Goal: Task Accomplishment & Management: Use online tool/utility

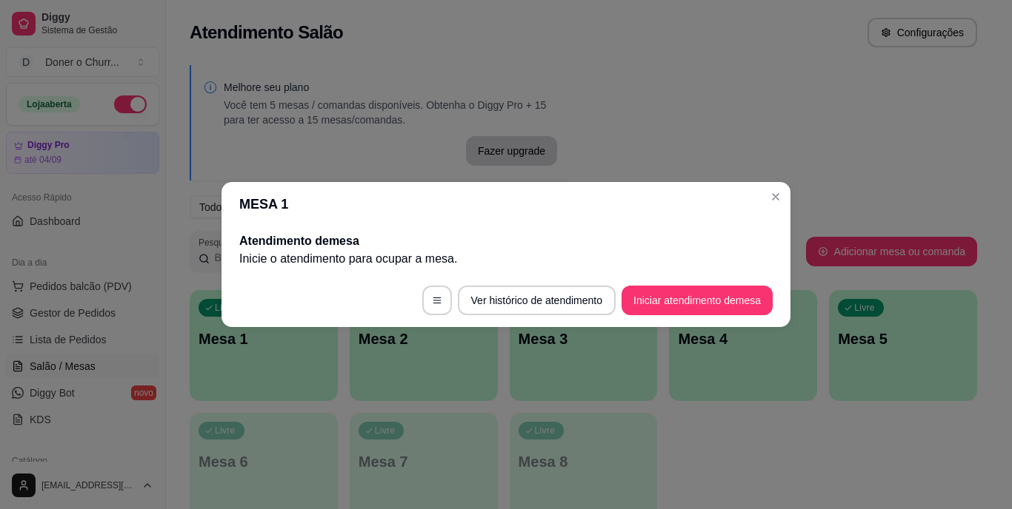
scroll to position [148, 0]
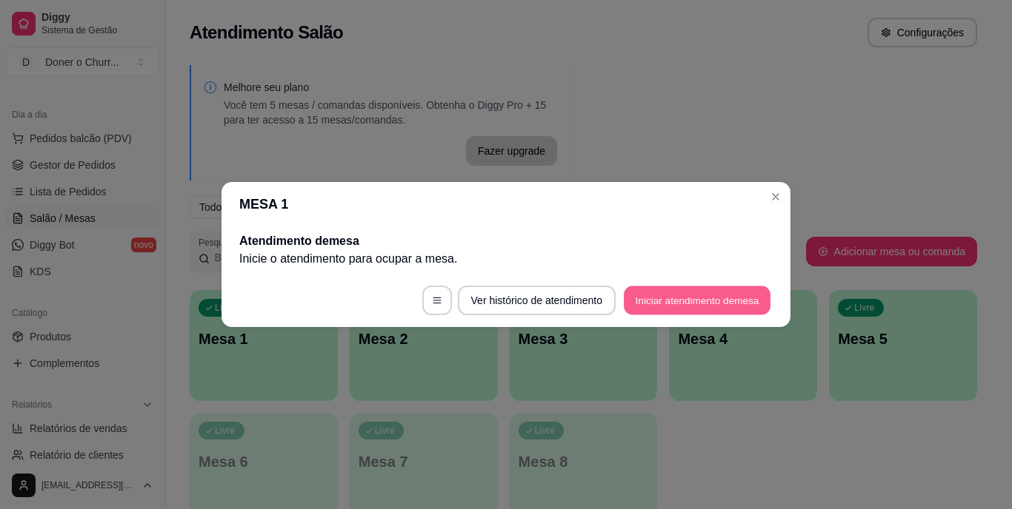
click at [729, 290] on button "Iniciar atendimento de mesa" at bounding box center [697, 301] width 147 height 29
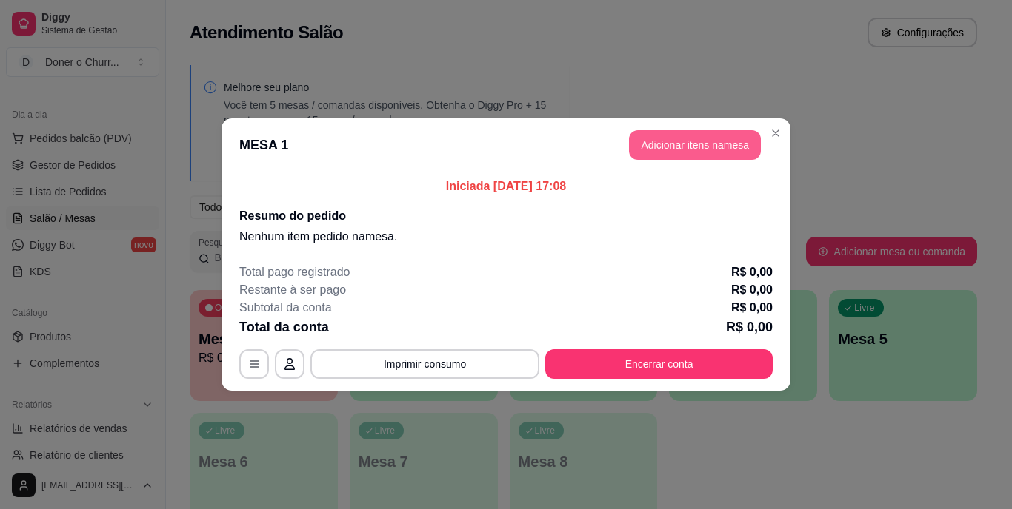
click at [672, 150] on button "Adicionar itens na mesa" at bounding box center [695, 145] width 132 height 30
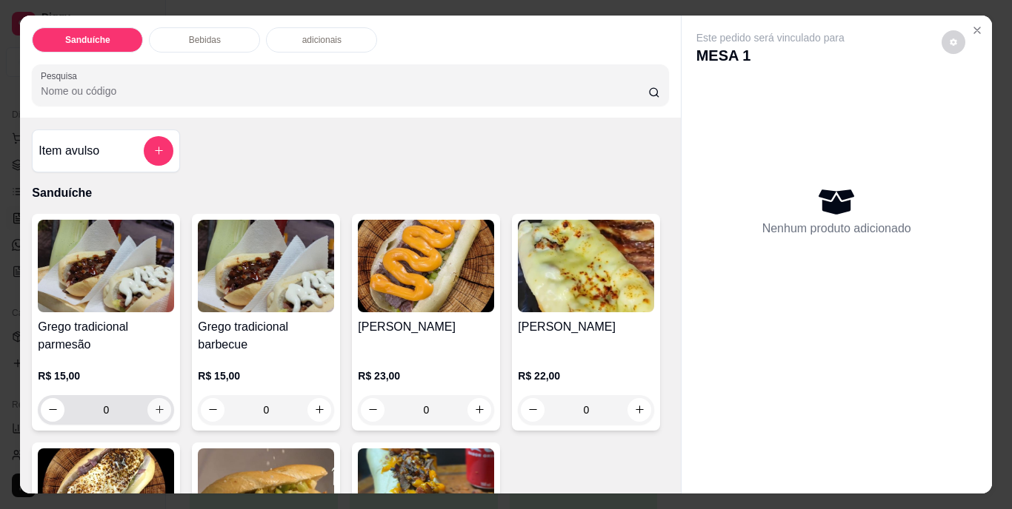
click at [157, 404] on icon "increase-product-quantity" at bounding box center [159, 409] width 11 height 11
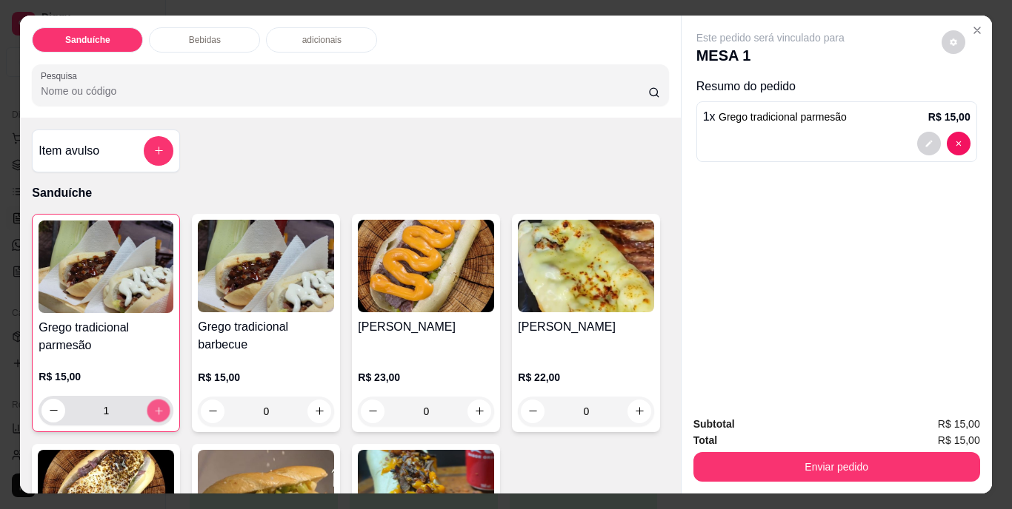
click at [157, 405] on icon "increase-product-quantity" at bounding box center [158, 410] width 11 height 11
type input "3"
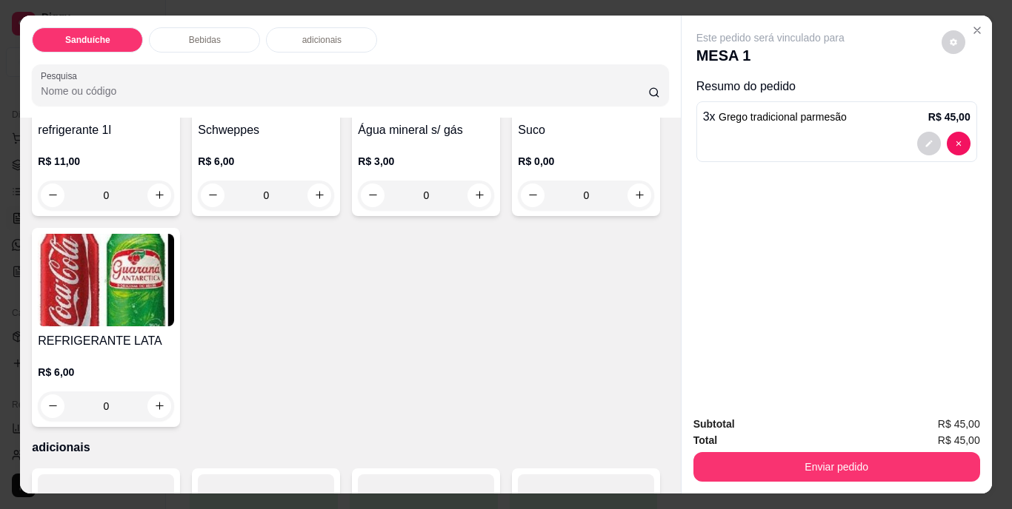
scroll to position [815, 0]
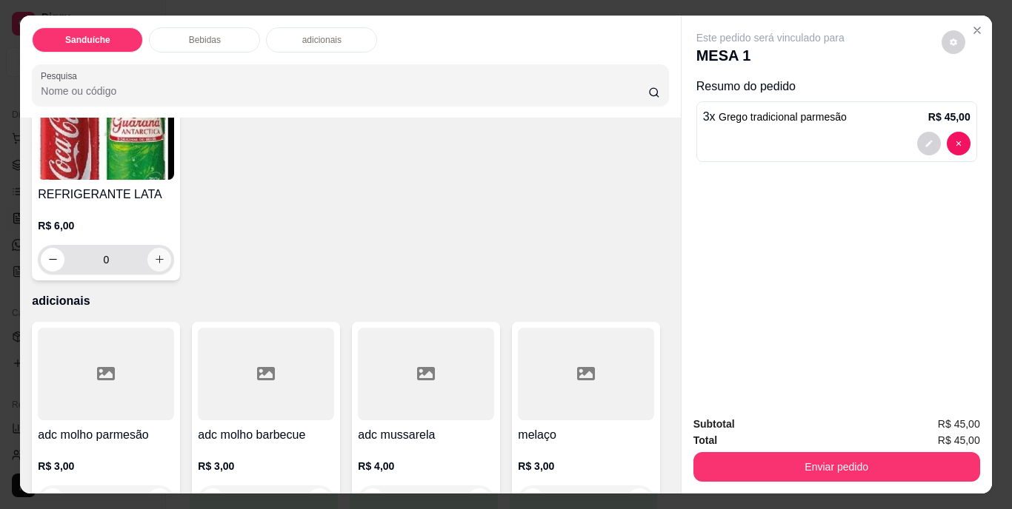
click at [164, 264] on icon "increase-product-quantity" at bounding box center [160, 259] width 8 height 8
type input "1"
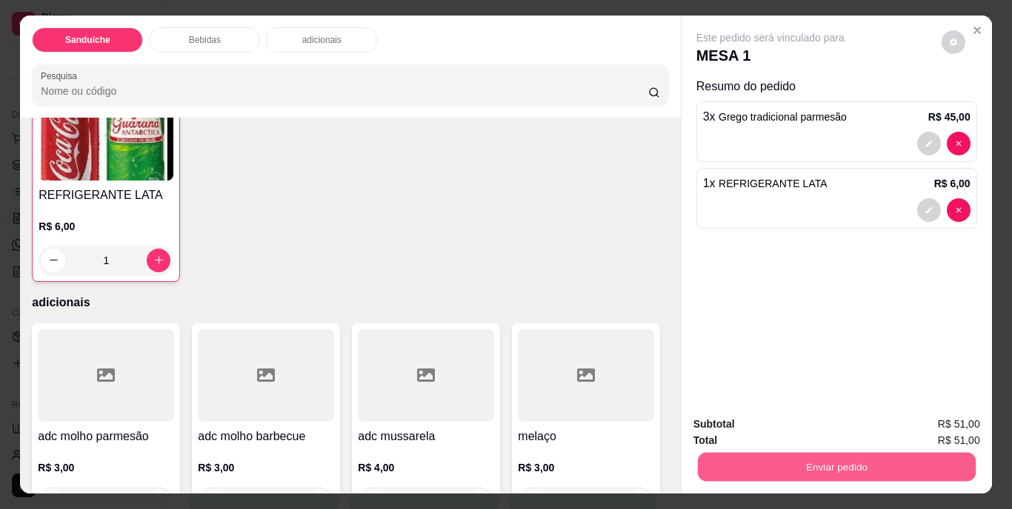
click at [785, 467] on button "Enviar pedido" at bounding box center [836, 467] width 278 height 29
click at [776, 421] on button "Não registrar e enviar pedido" at bounding box center [787, 426] width 154 height 28
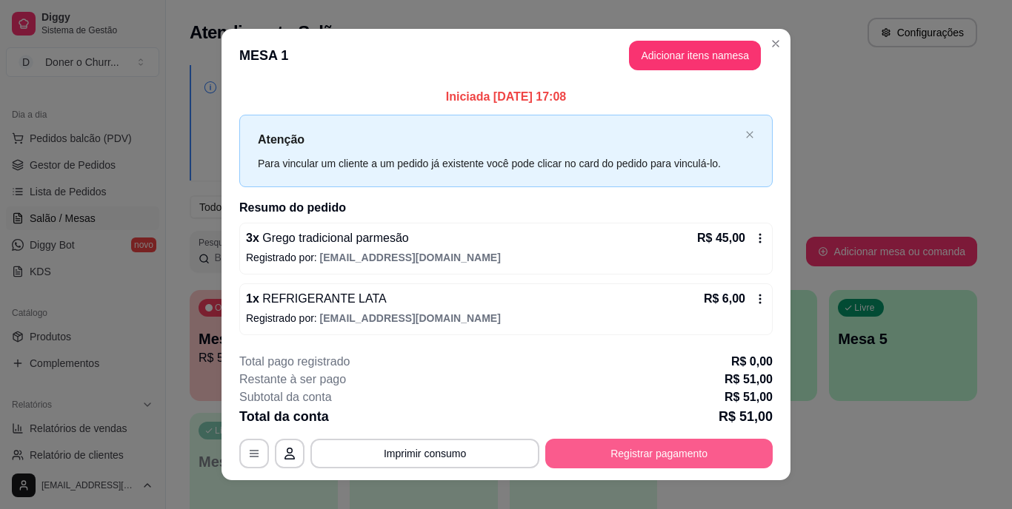
click at [658, 448] on button "Registrar pagamento" at bounding box center [658, 454] width 227 height 30
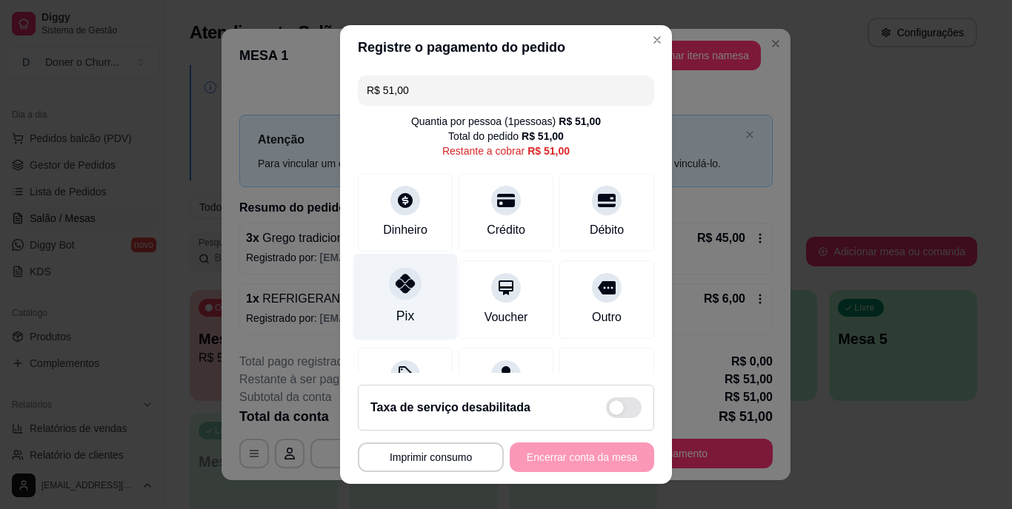
click at [395, 289] on icon at bounding box center [404, 284] width 19 height 19
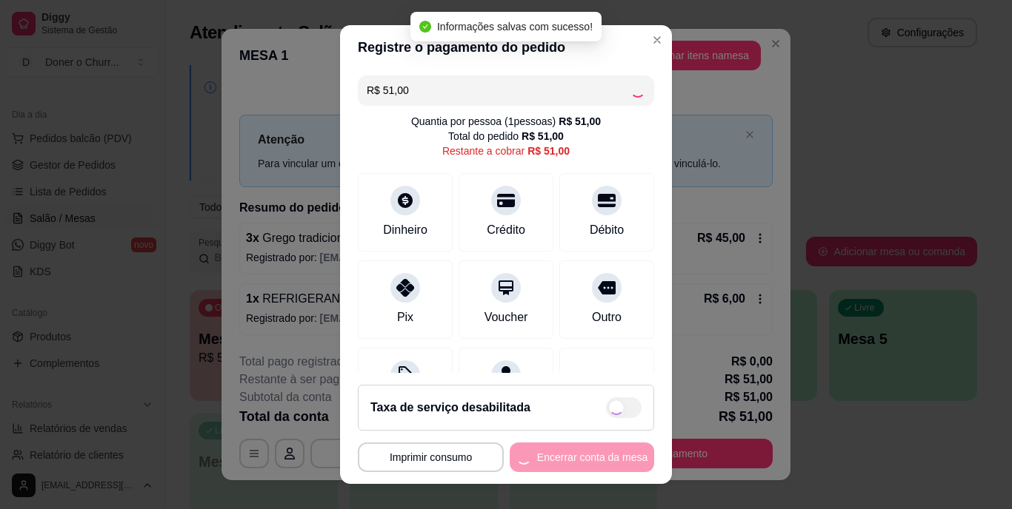
type input "R$ 0,00"
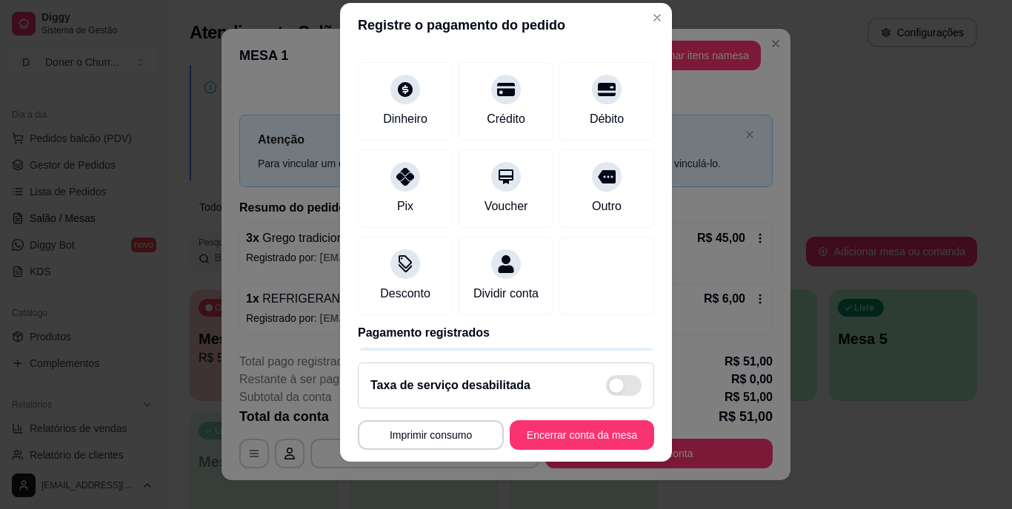
scroll to position [139, 0]
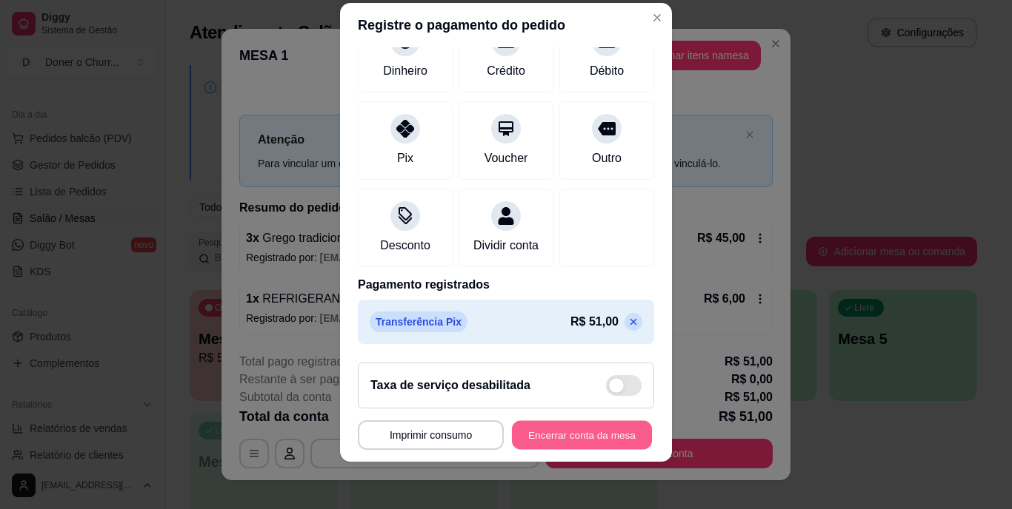
click at [565, 430] on button "Encerrar conta da mesa" at bounding box center [582, 435] width 140 height 29
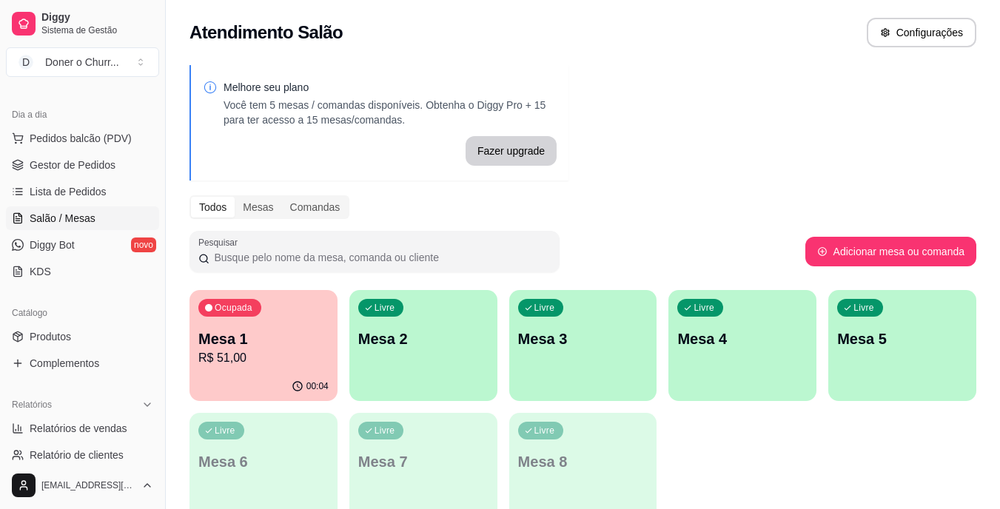
click at [304, 341] on p "Mesa 1" at bounding box center [263, 339] width 130 height 21
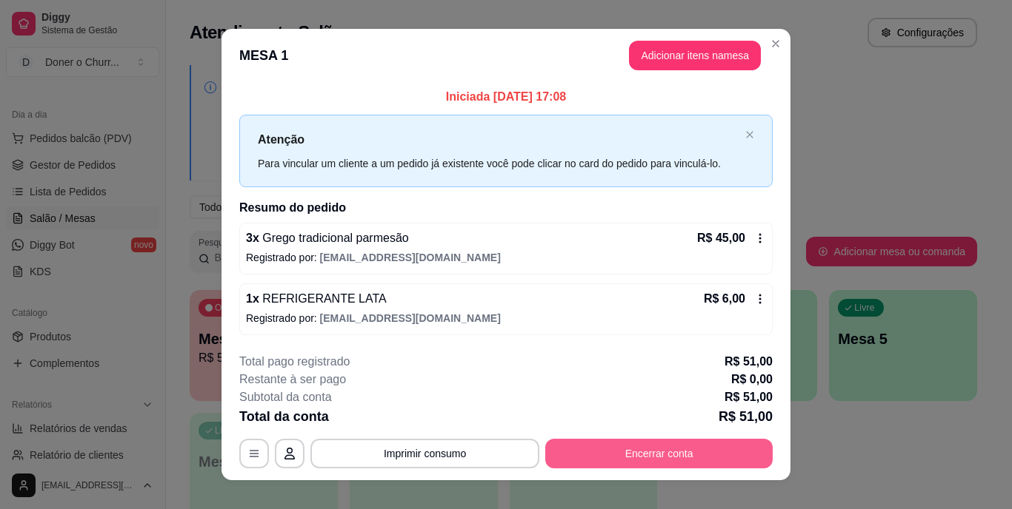
click at [625, 452] on button "Encerrar conta" at bounding box center [658, 454] width 227 height 30
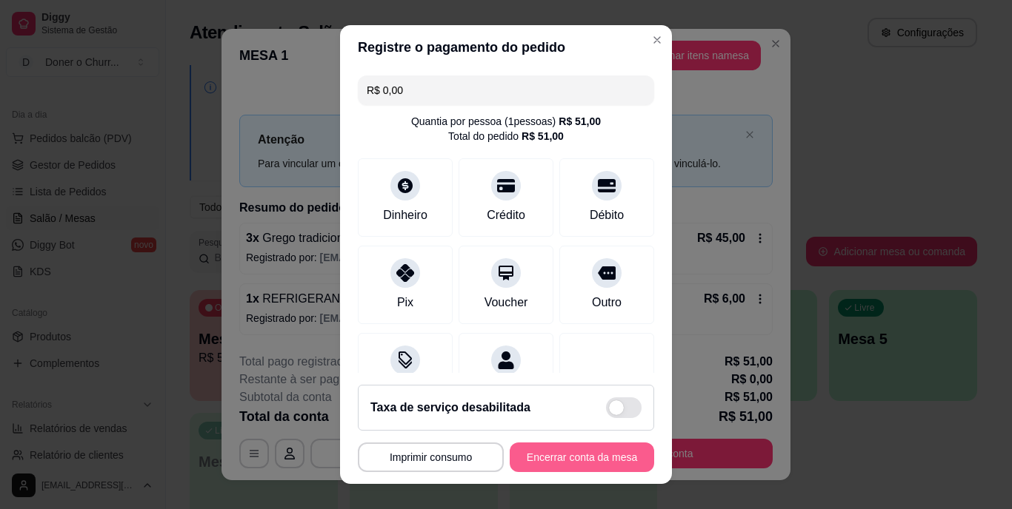
click at [564, 459] on button "Encerrar conta da mesa" at bounding box center [581, 458] width 144 height 30
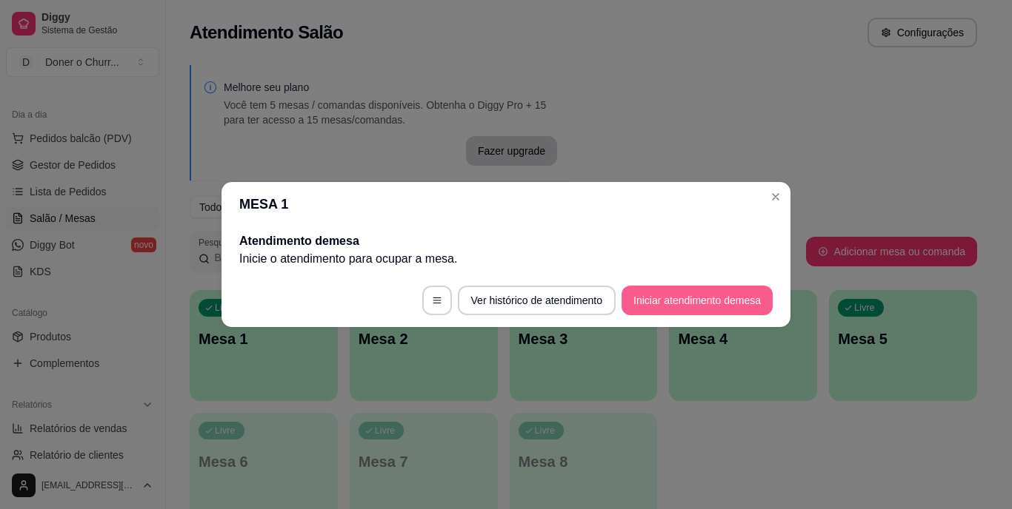
click at [686, 299] on button "Iniciar atendimento de mesa" at bounding box center [696, 301] width 151 height 30
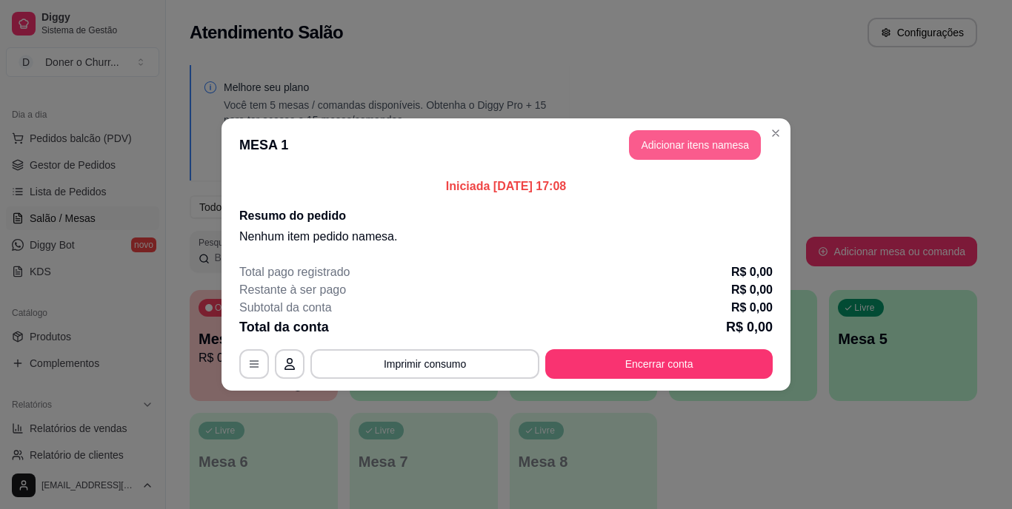
click at [653, 145] on button "Adicionar itens na mesa" at bounding box center [695, 145] width 132 height 30
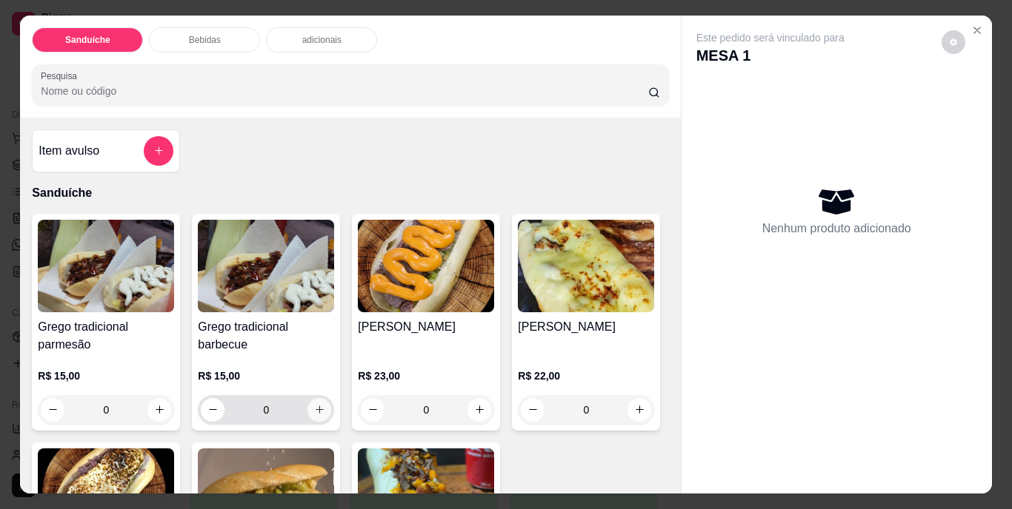
click at [315, 407] on icon "increase-product-quantity" at bounding box center [319, 410] width 8 height 8
type input "1"
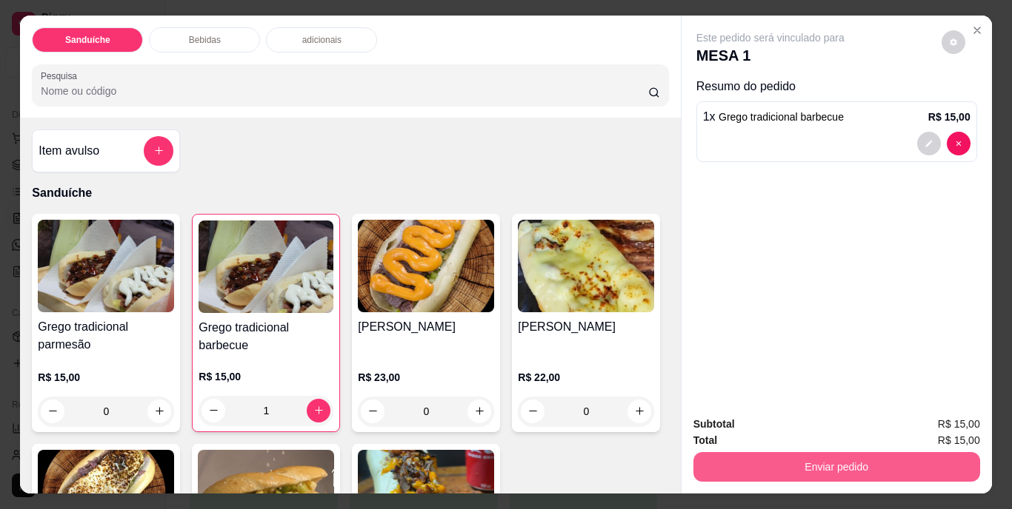
click at [781, 456] on button "Enviar pedido" at bounding box center [836, 467] width 287 height 30
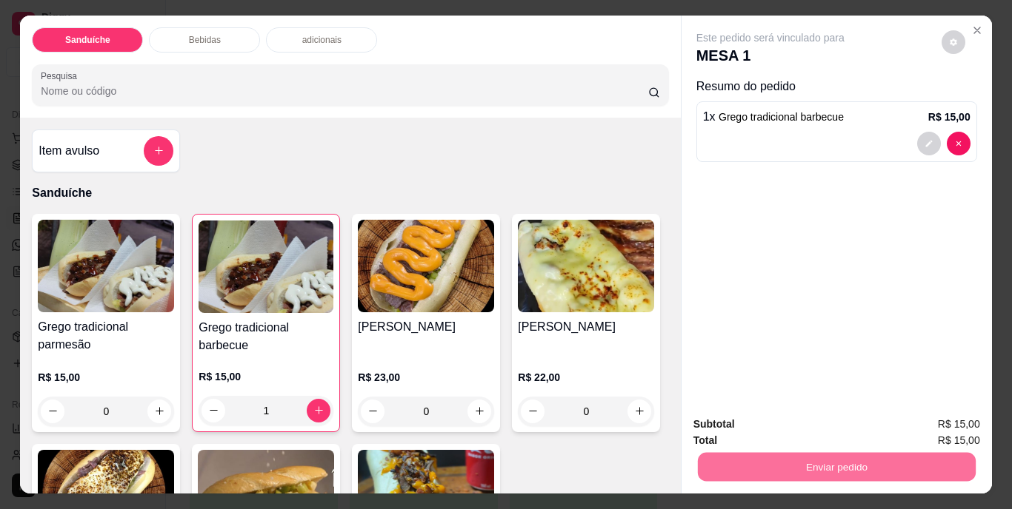
click at [767, 422] on button "Não registrar e enviar pedido" at bounding box center [787, 425] width 150 height 27
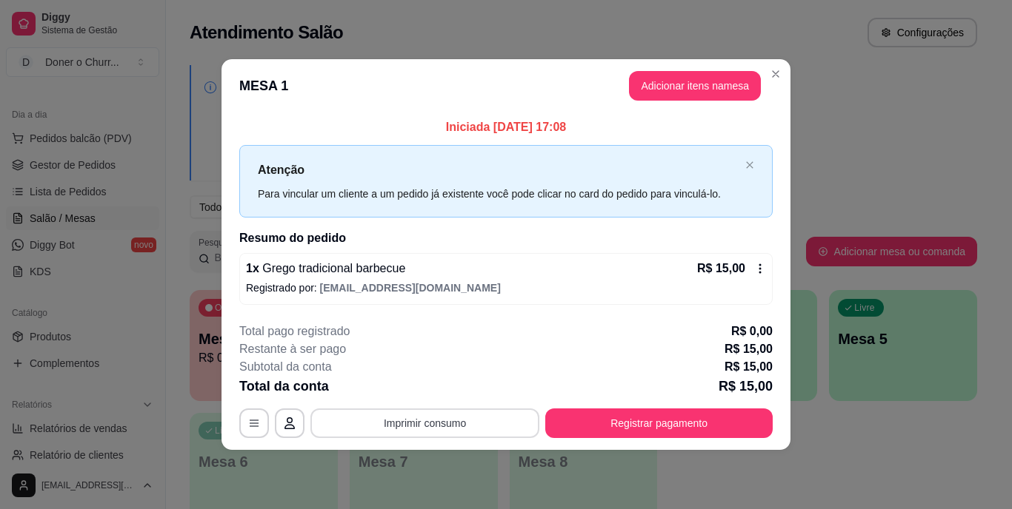
click at [442, 418] on button "Imprimir consumo" at bounding box center [424, 424] width 229 height 30
click at [445, 392] on button "IMPRESSORA" at bounding box center [428, 389] width 107 height 24
click at [672, 84] on button "Adicionar itens na mesa" at bounding box center [695, 86] width 132 height 30
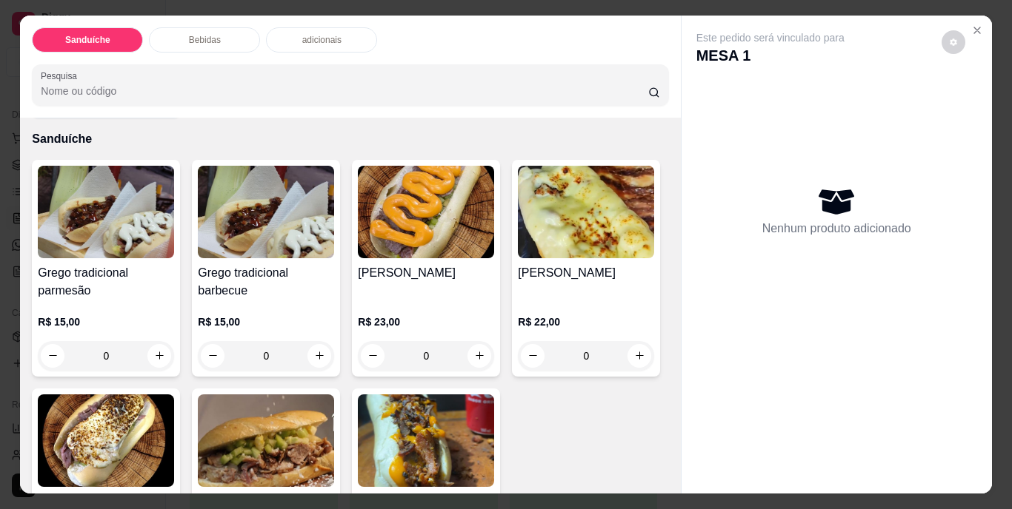
scroll to position [74, 0]
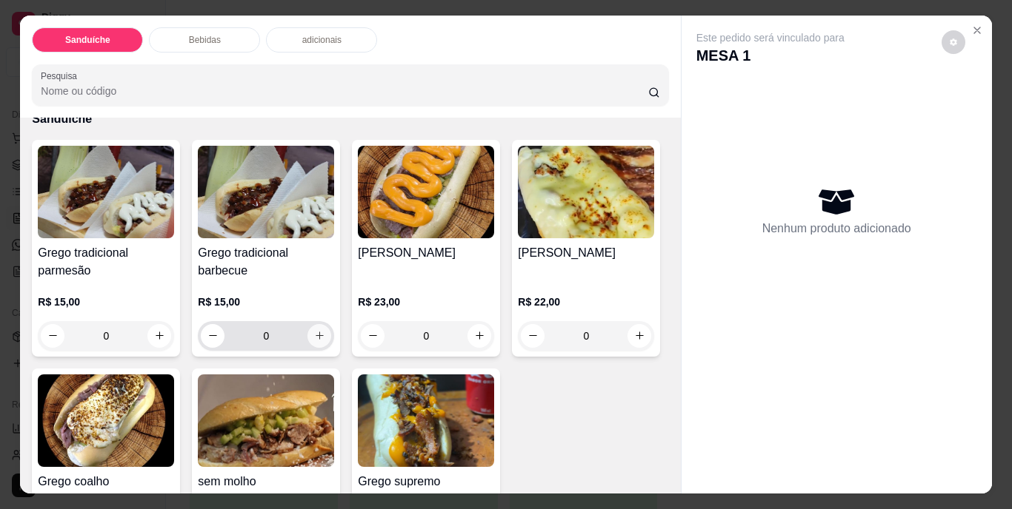
click at [314, 330] on icon "increase-product-quantity" at bounding box center [319, 335] width 11 height 11
type input "1"
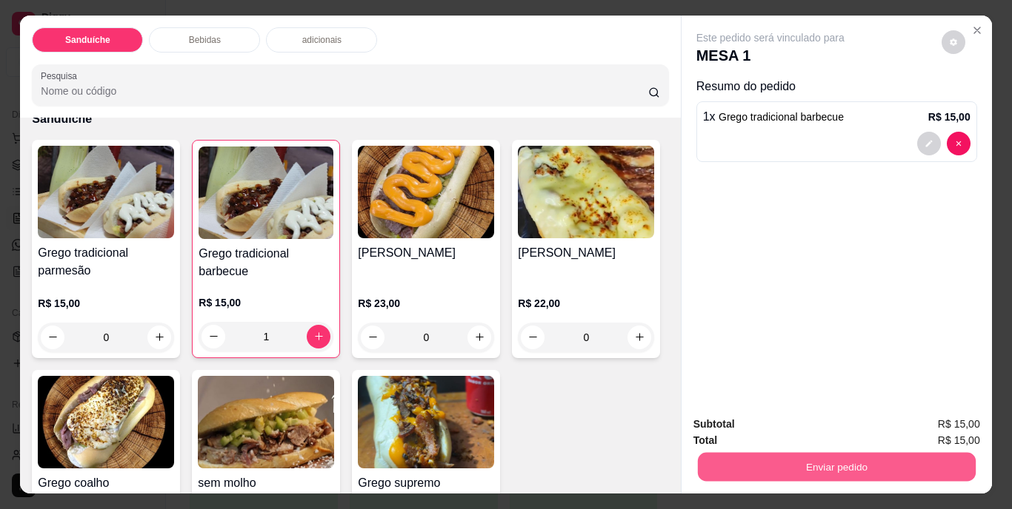
click at [826, 459] on button "Enviar pedido" at bounding box center [836, 467] width 278 height 29
click at [828, 415] on button "Não registrar e enviar pedido" at bounding box center [787, 426] width 154 height 28
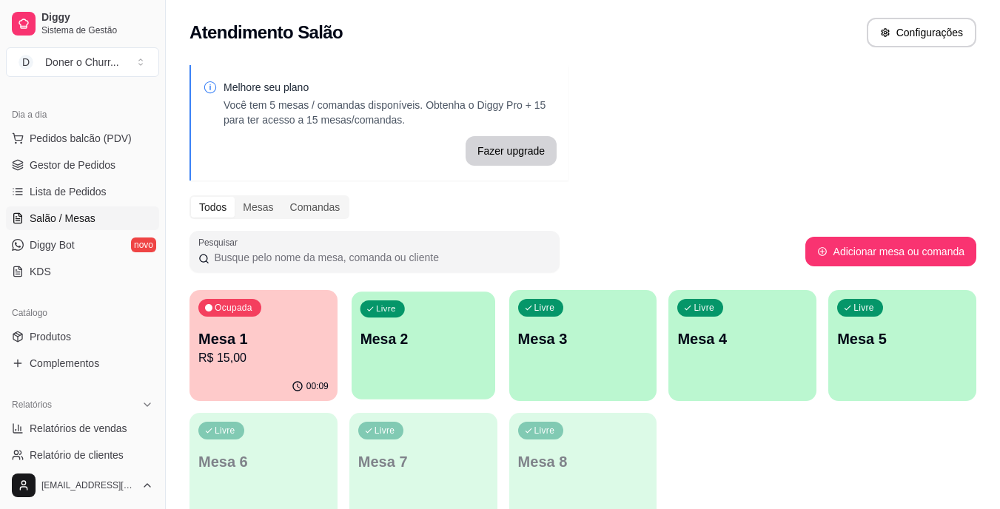
click at [469, 341] on p "Mesa 2" at bounding box center [423, 340] width 127 height 20
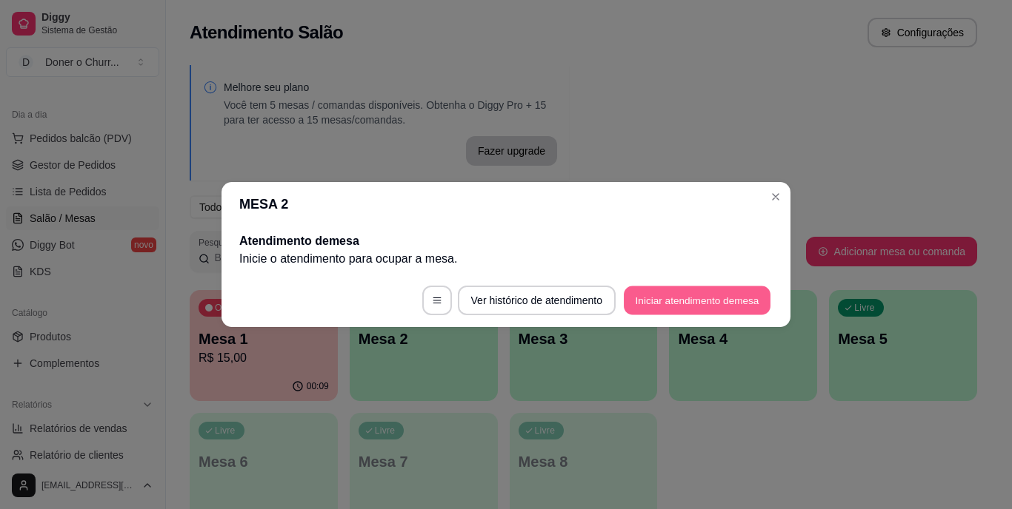
click at [707, 295] on button "Iniciar atendimento de mesa" at bounding box center [697, 301] width 147 height 29
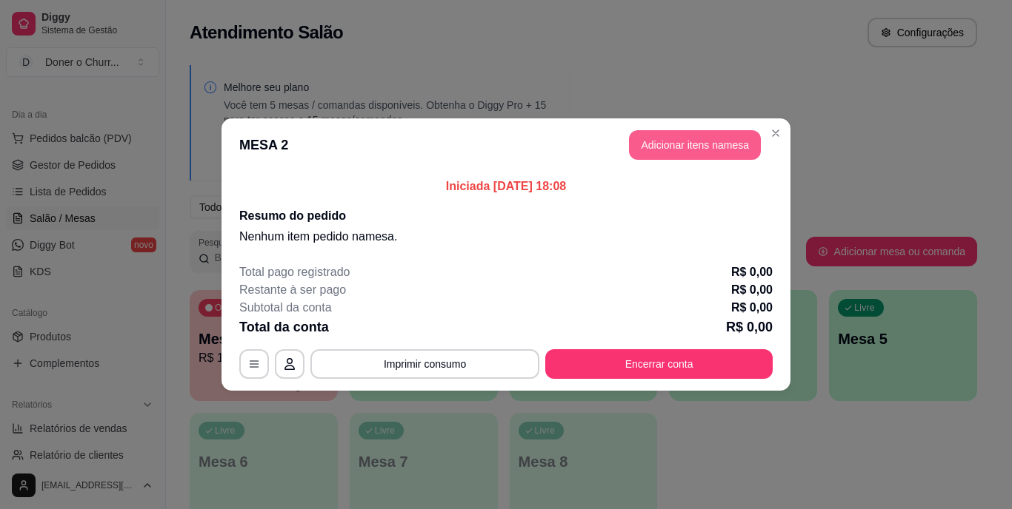
click at [693, 143] on button "Adicionar itens na mesa" at bounding box center [695, 145] width 132 height 30
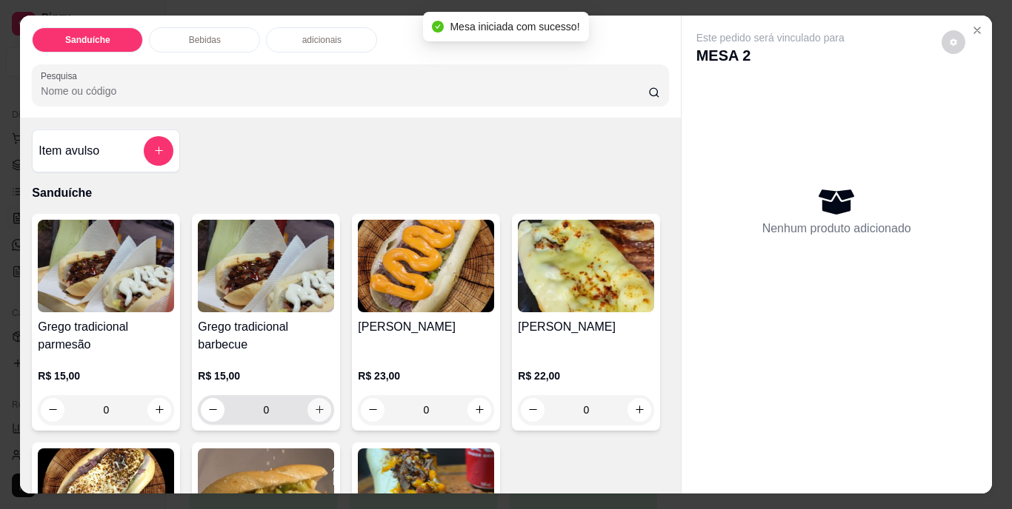
click at [317, 405] on icon "increase-product-quantity" at bounding box center [319, 409] width 11 height 11
type input "1"
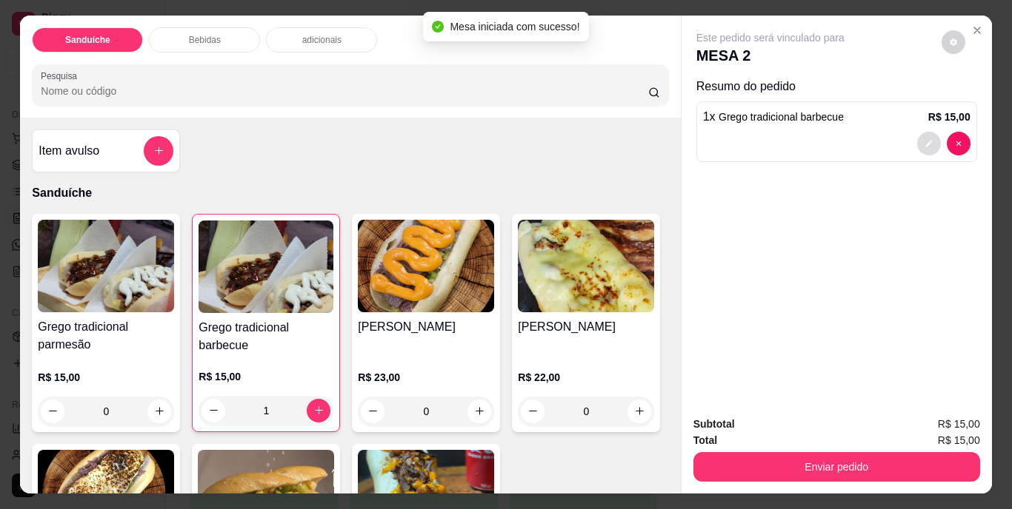
click at [923, 132] on button "decrease-product-quantity" at bounding box center [929, 144] width 24 height 24
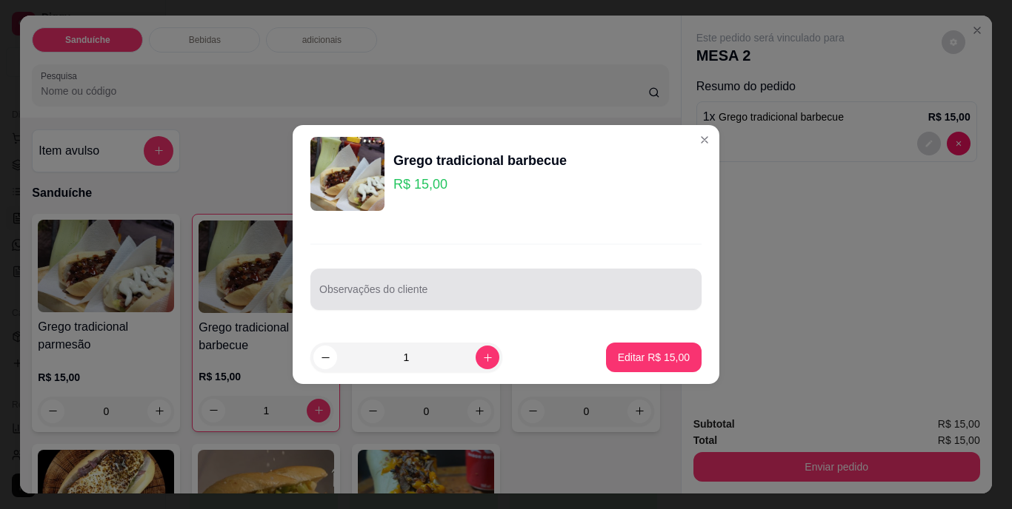
click at [530, 286] on div at bounding box center [505, 290] width 373 height 30
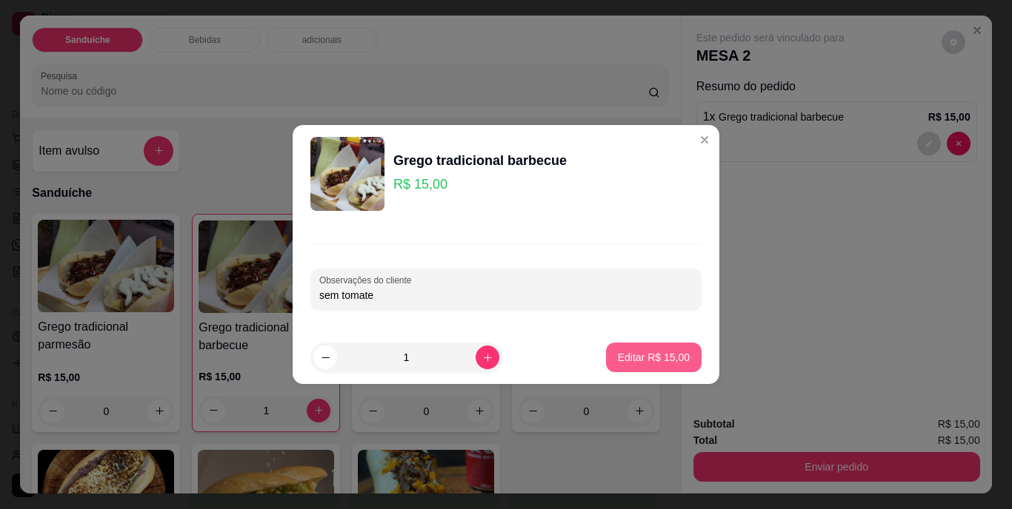
type input "sem tomate"
click at [665, 353] on p "Editar R$ 15,00" at bounding box center [654, 357] width 72 height 15
type input "0"
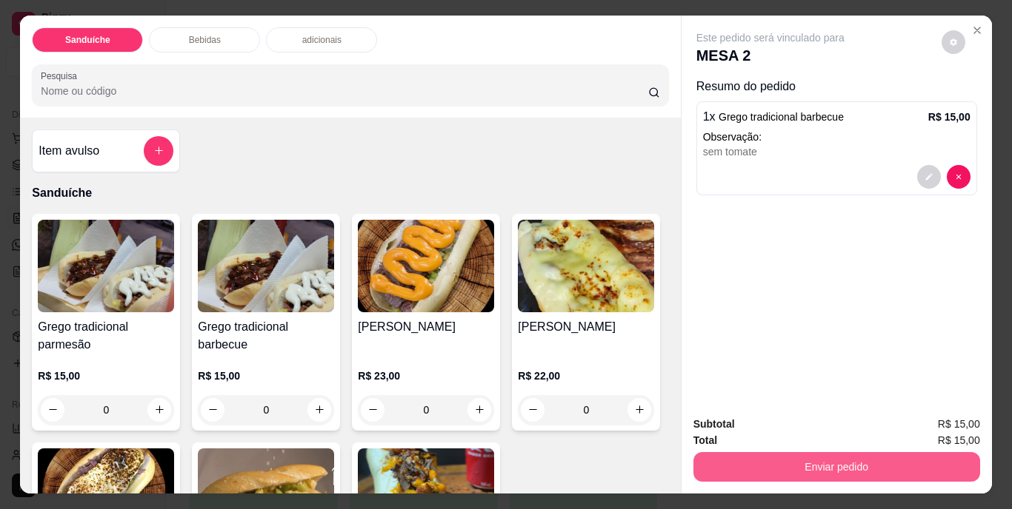
click at [767, 458] on button "Enviar pedido" at bounding box center [836, 467] width 287 height 30
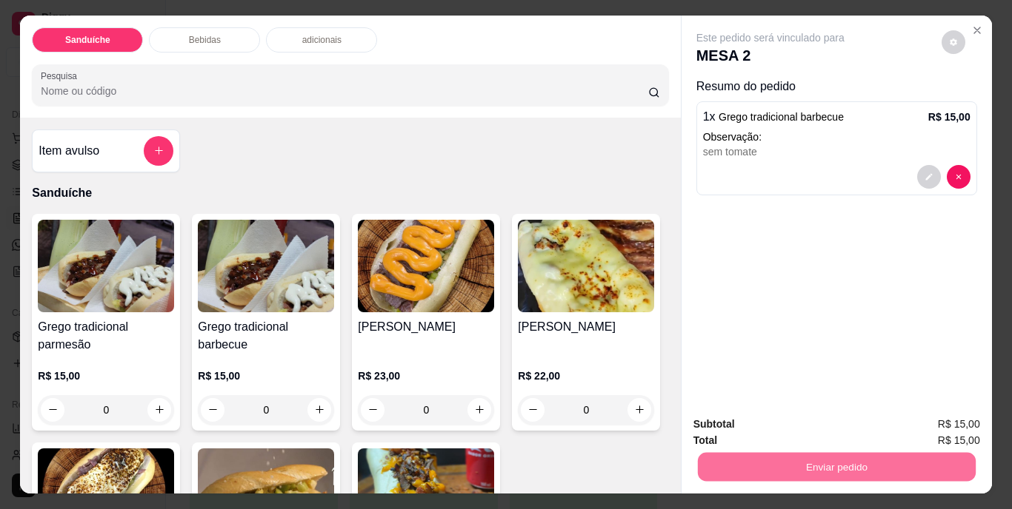
click at [766, 430] on button "Não registrar e enviar pedido" at bounding box center [787, 425] width 150 height 27
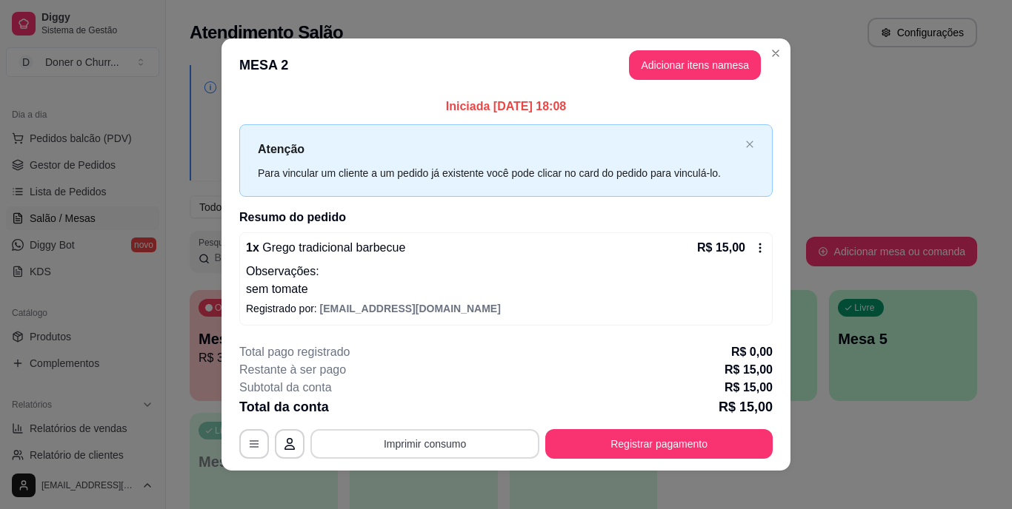
click at [418, 439] on button "Imprimir consumo" at bounding box center [424, 445] width 229 height 30
click at [438, 407] on button "IMPRESSORA" at bounding box center [423, 410] width 107 height 24
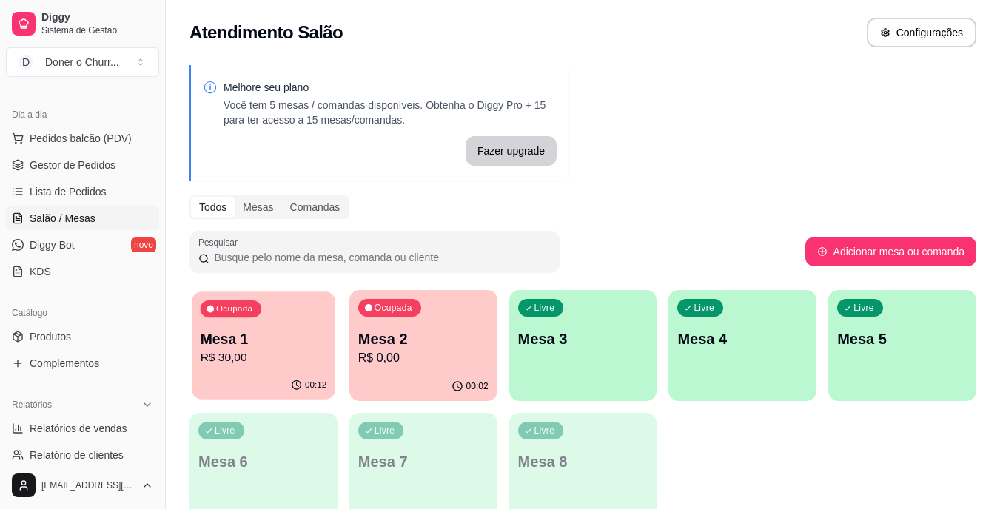
click at [284, 345] on p "Mesa 1" at bounding box center [264, 340] width 127 height 20
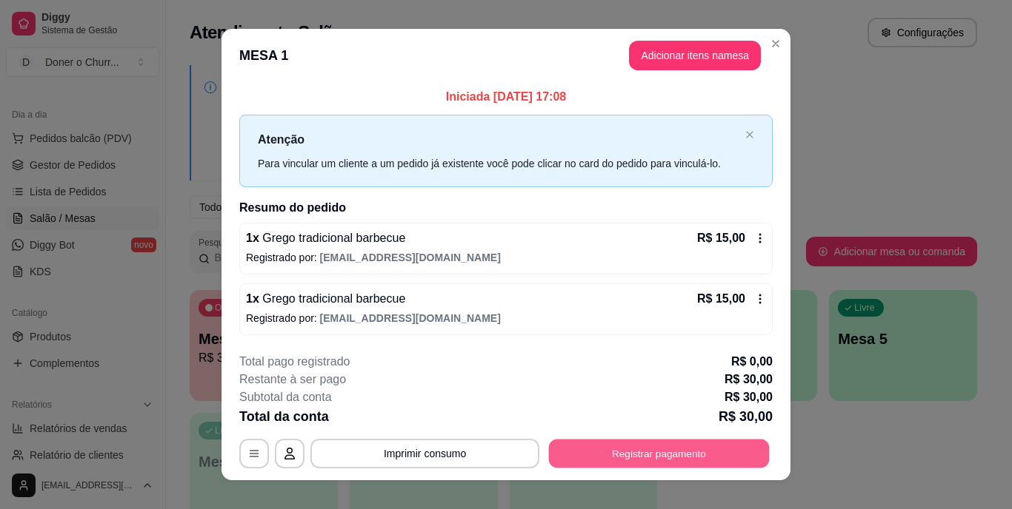
click at [618, 446] on button "Registrar pagamento" at bounding box center [659, 453] width 221 height 29
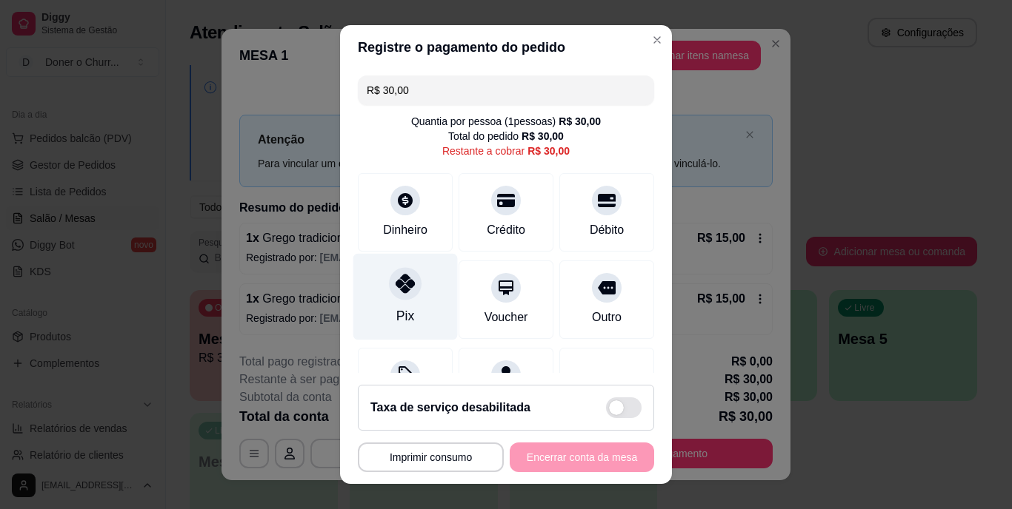
click at [401, 300] on div "Pix" at bounding box center [405, 297] width 104 height 87
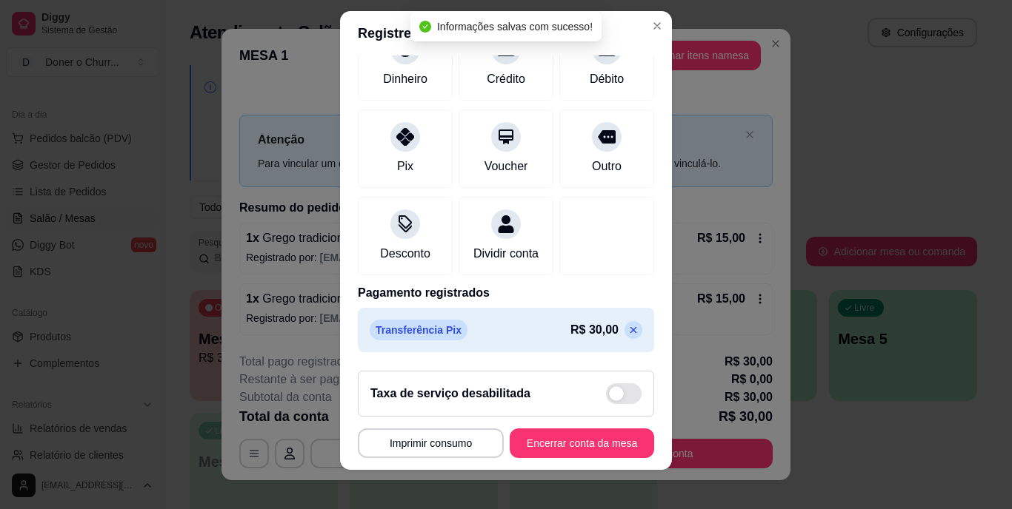
scroll to position [22, 0]
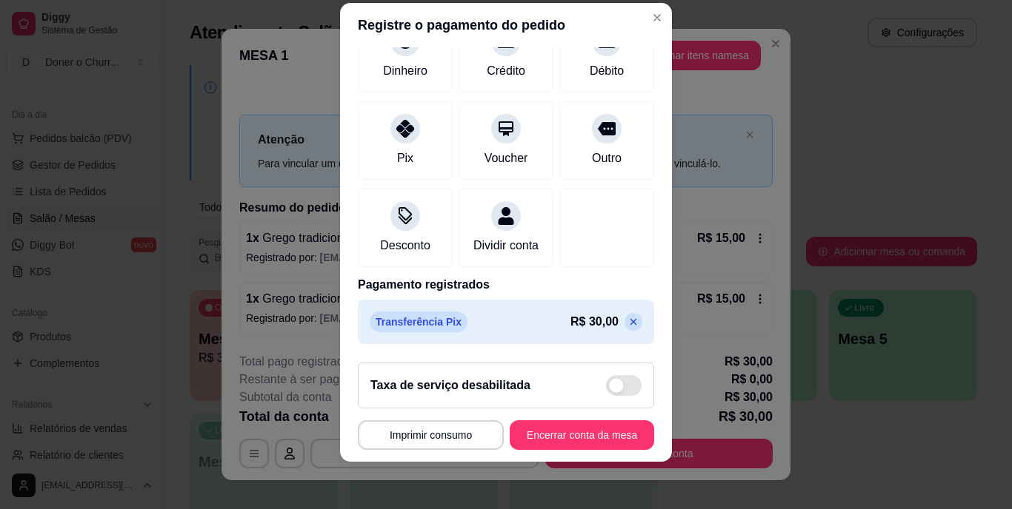
click at [627, 324] on icon at bounding box center [633, 322] width 12 height 12
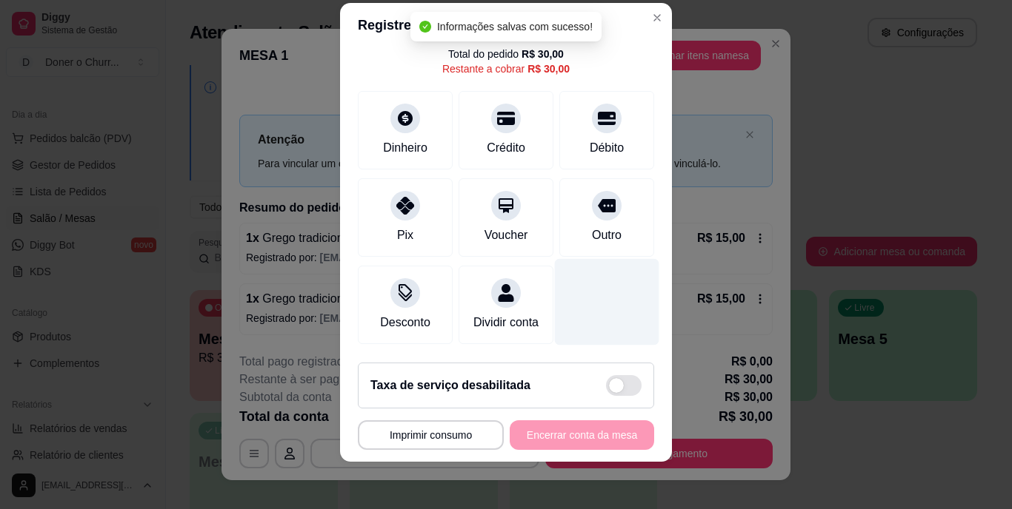
scroll to position [0, 0]
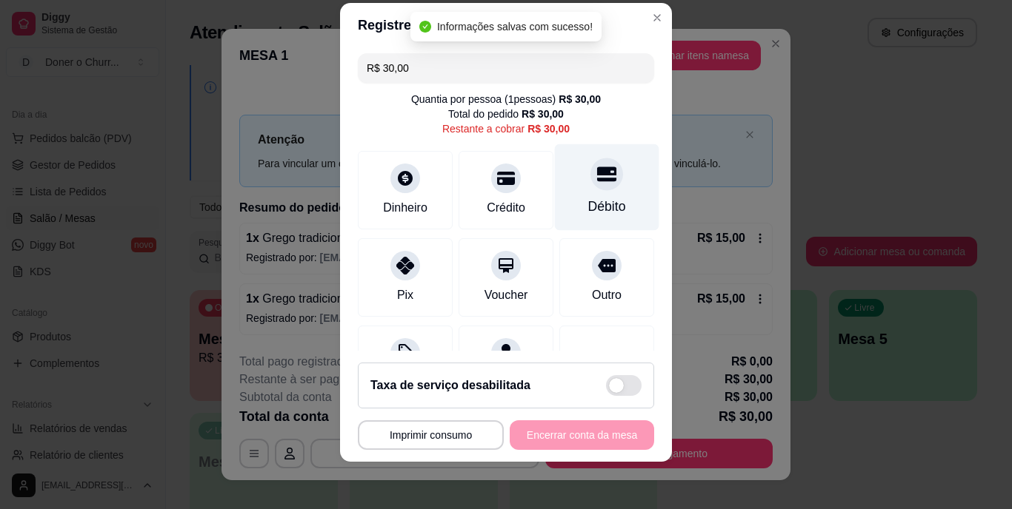
click at [588, 199] on div "Débito" at bounding box center [607, 207] width 38 height 19
type input "R$ 0,00"
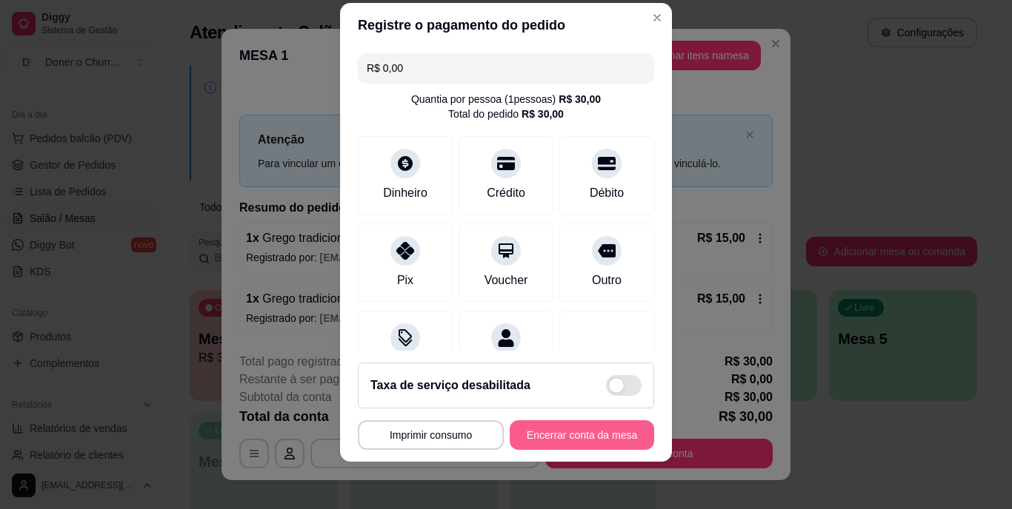
click at [566, 437] on button "Encerrar conta da mesa" at bounding box center [581, 436] width 144 height 30
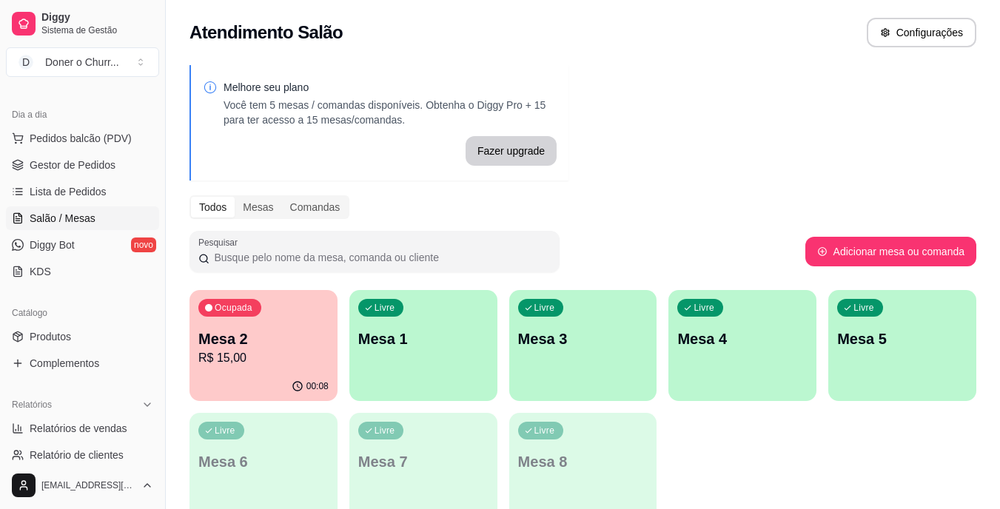
click at [446, 353] on div "Livre Mesa 1" at bounding box center [424, 336] width 148 height 93
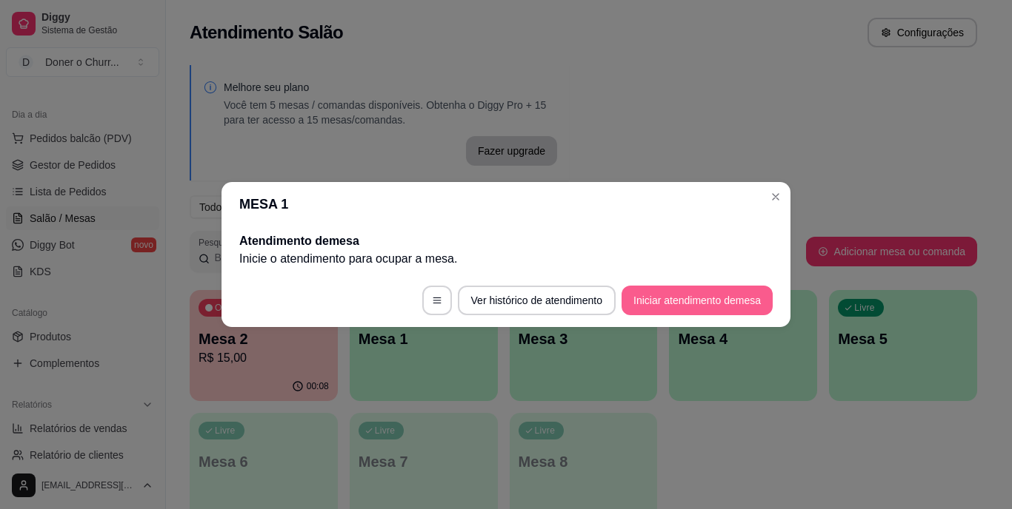
click at [715, 291] on button "Iniciar atendimento de mesa" at bounding box center [696, 301] width 151 height 30
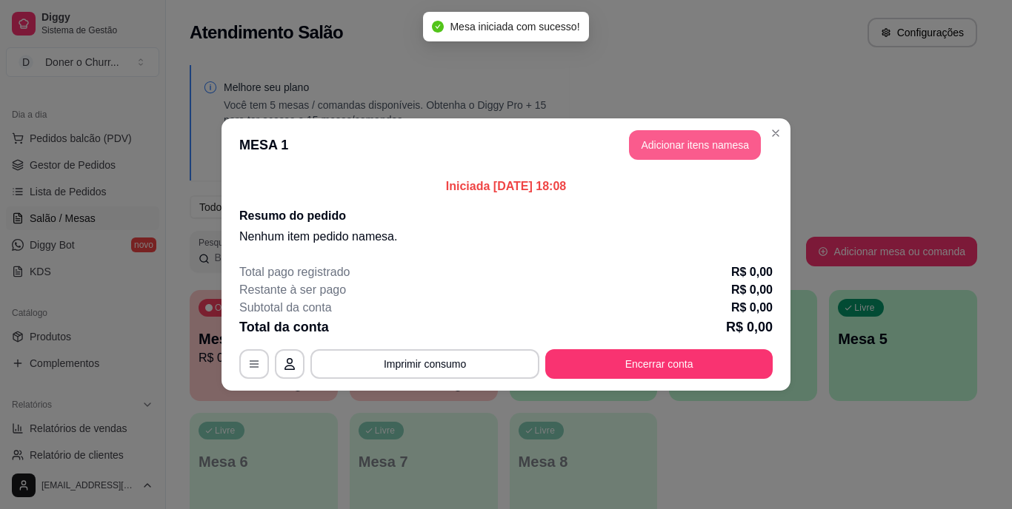
click at [659, 147] on button "Adicionar itens na mesa" at bounding box center [695, 145] width 132 height 30
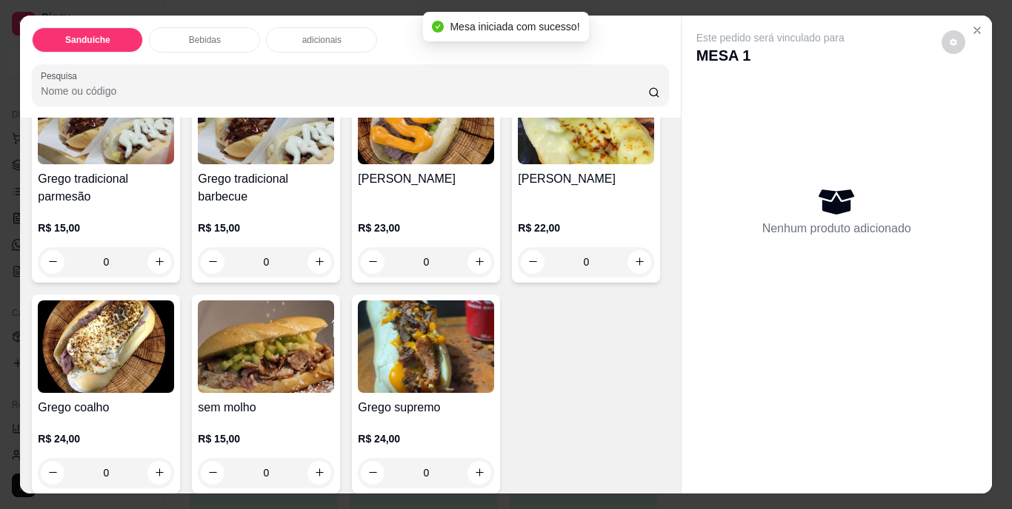
scroll to position [222, 0]
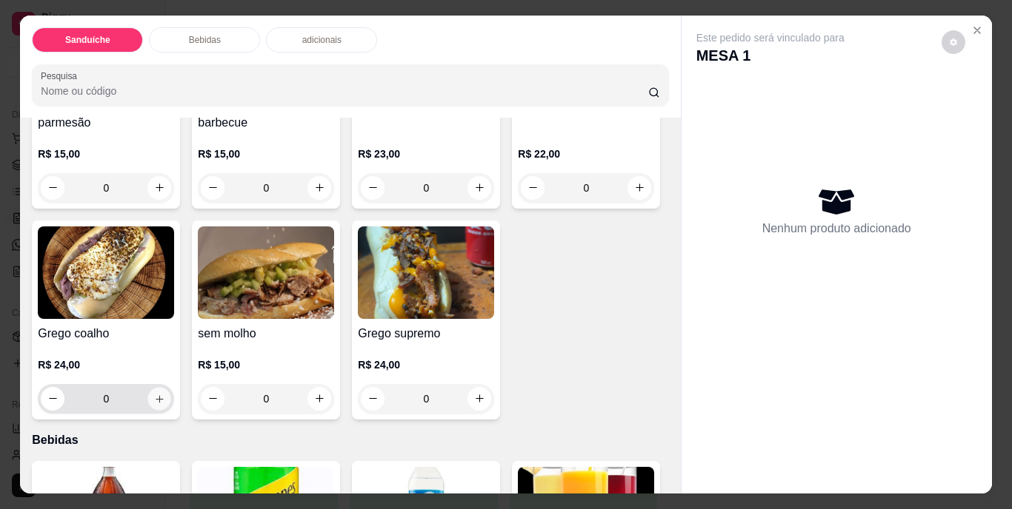
click at [171, 394] on button "increase-product-quantity" at bounding box center [159, 398] width 23 height 23
type input "1"
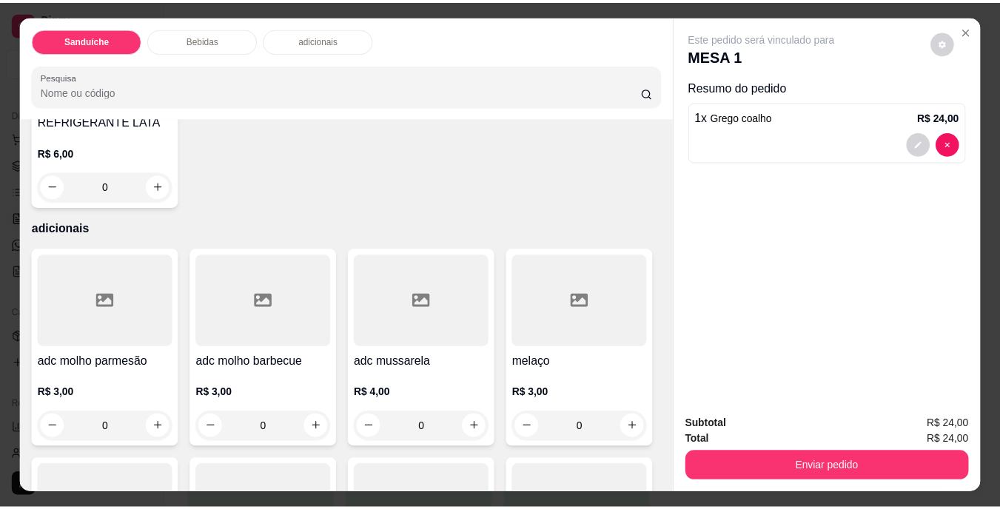
scroll to position [889, 0]
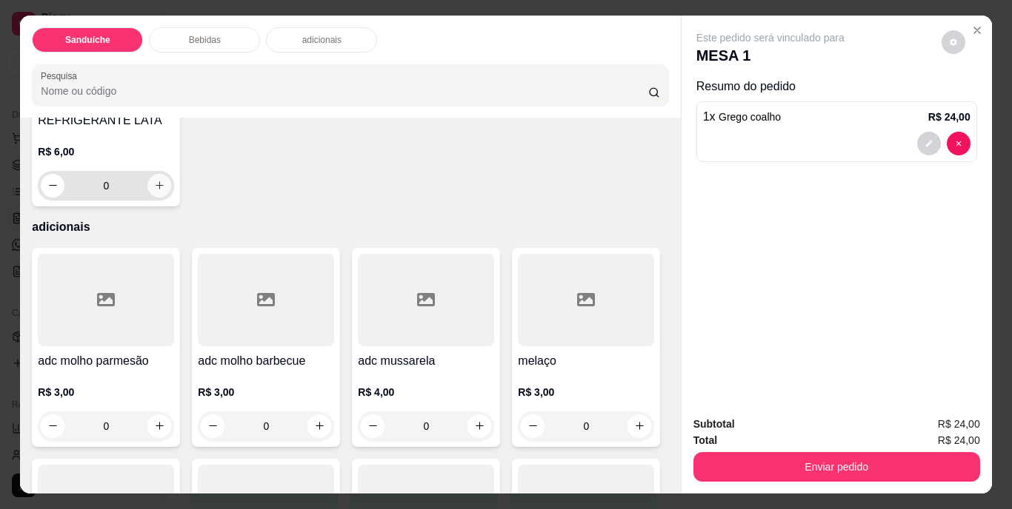
click at [165, 191] on icon "increase-product-quantity" at bounding box center [159, 185] width 11 height 11
type input "1"
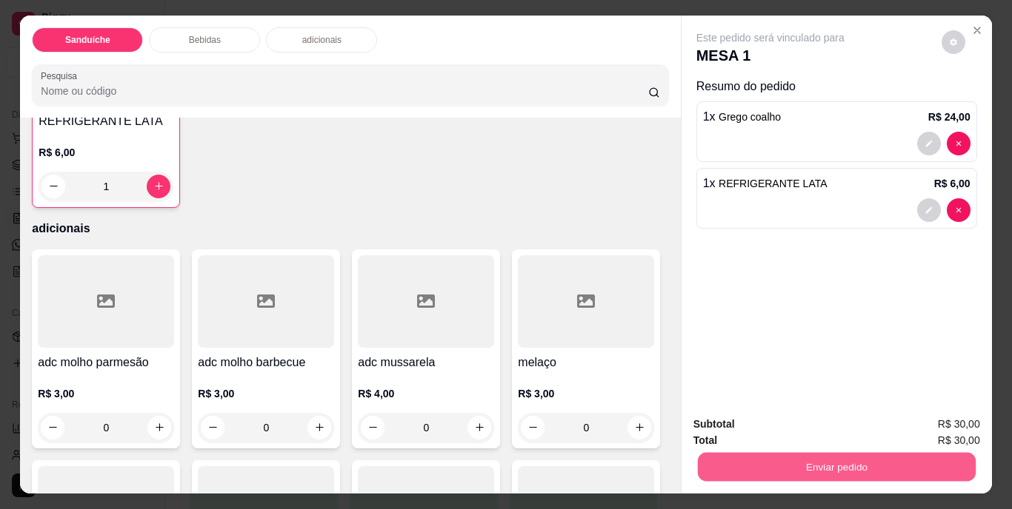
click at [930, 464] on button "Enviar pedido" at bounding box center [836, 467] width 278 height 29
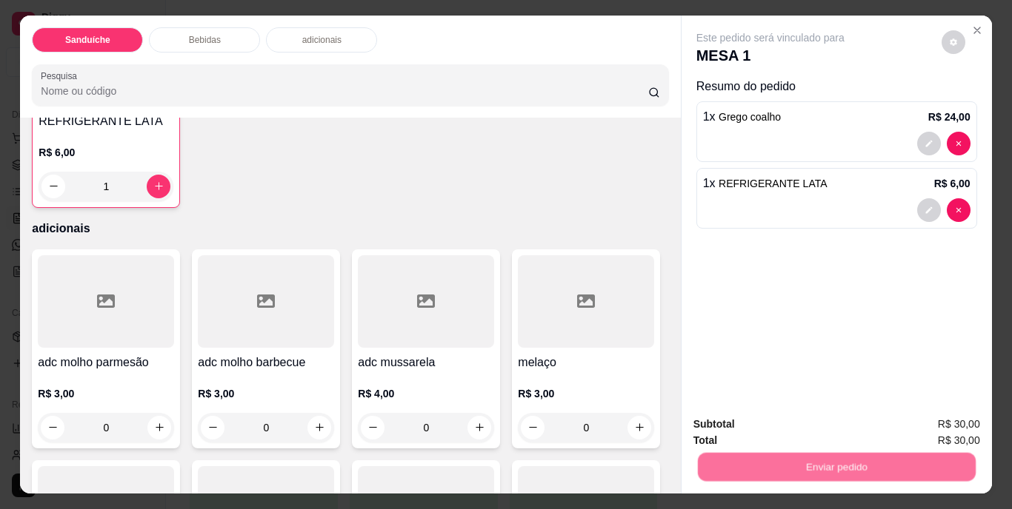
click at [820, 421] on button "Não registrar e enviar pedido" at bounding box center [787, 426] width 154 height 28
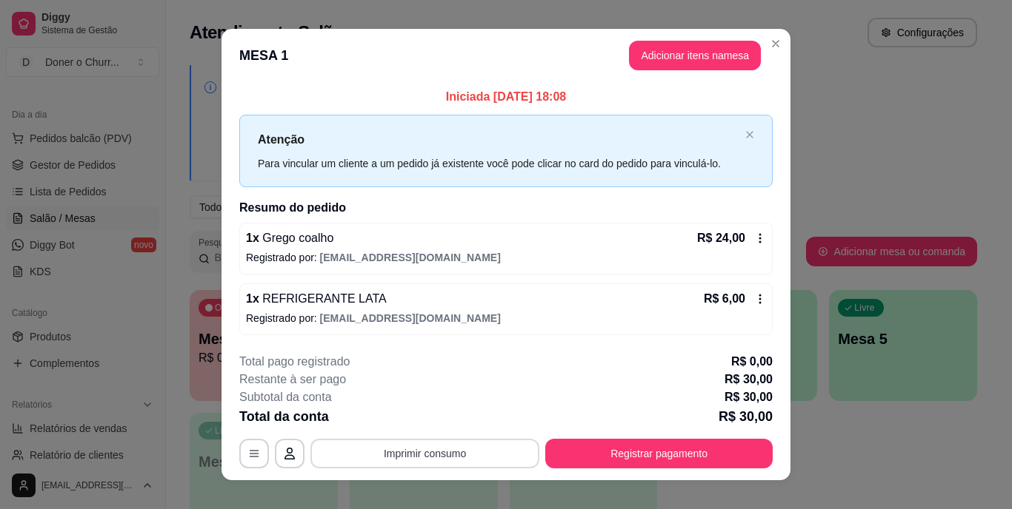
click at [434, 439] on button "Imprimir consumo" at bounding box center [424, 454] width 229 height 30
click at [426, 418] on button "IMPRESSORA" at bounding box center [423, 419] width 107 height 24
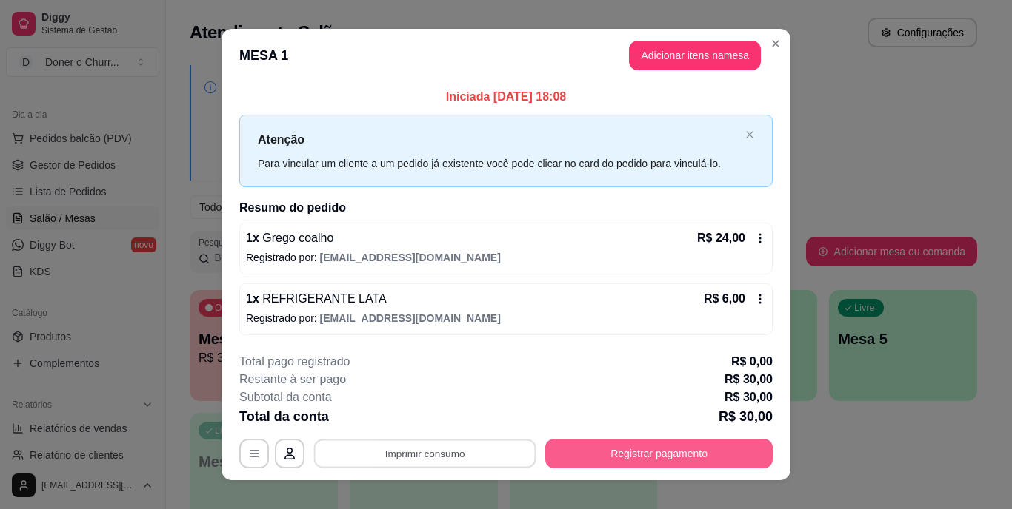
click at [663, 447] on button "Registrar pagamento" at bounding box center [658, 454] width 227 height 30
click at [615, 456] on button "Registrar pagamento" at bounding box center [658, 454] width 227 height 30
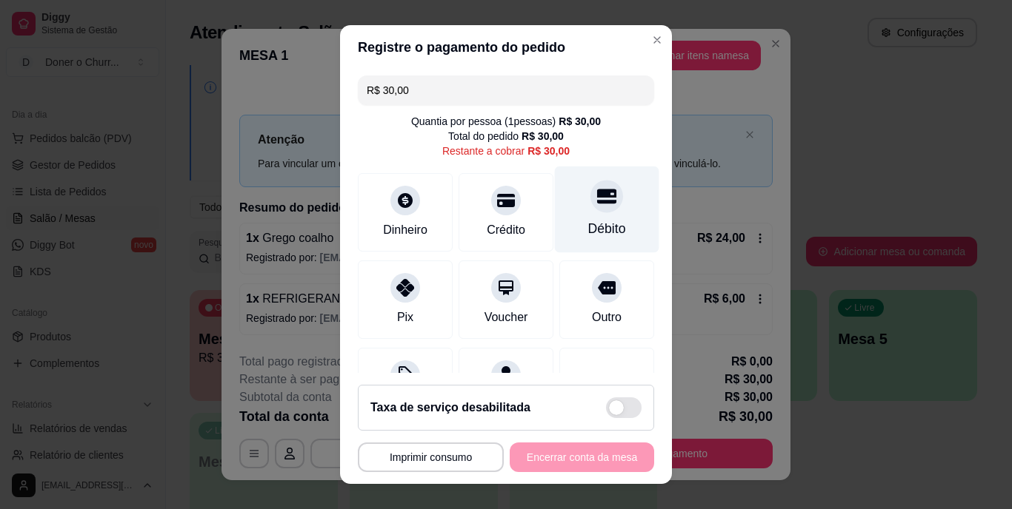
click at [582, 216] on div "Débito" at bounding box center [607, 210] width 104 height 87
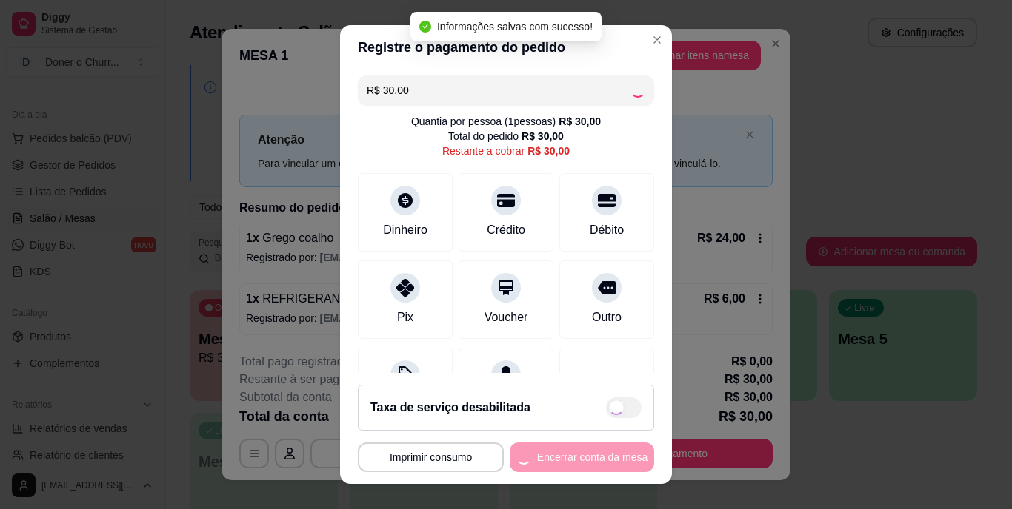
type input "R$ 0,00"
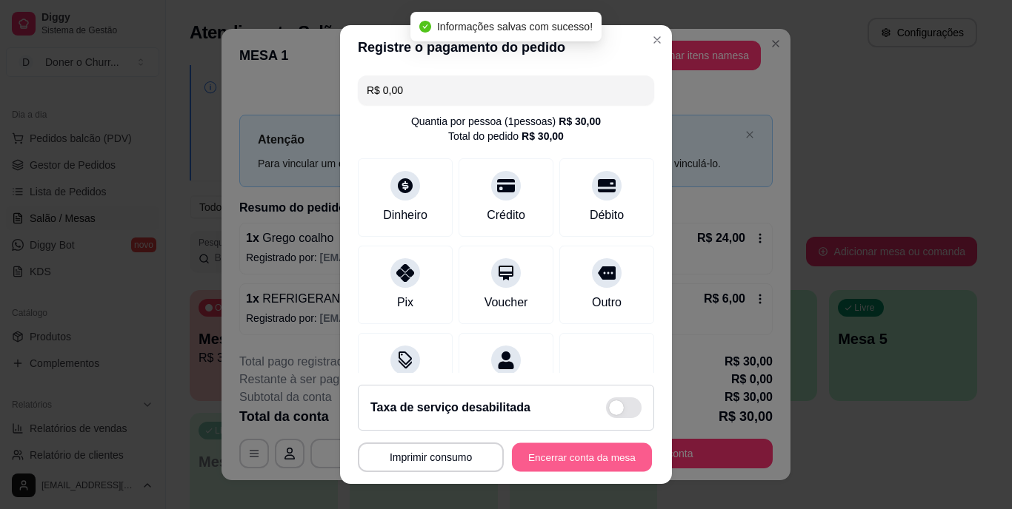
click at [599, 454] on button "Encerrar conta da mesa" at bounding box center [582, 457] width 140 height 29
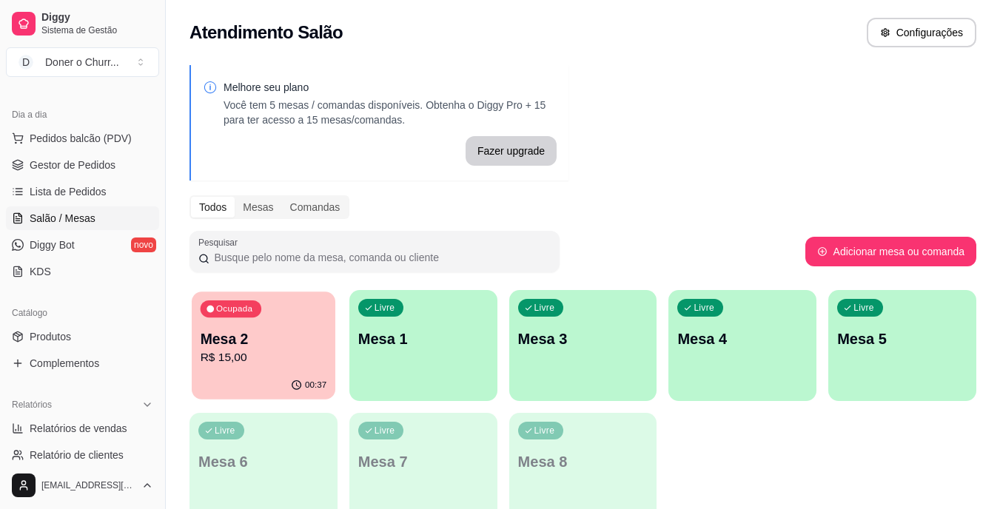
click at [272, 334] on p "Mesa 2" at bounding box center [264, 340] width 127 height 20
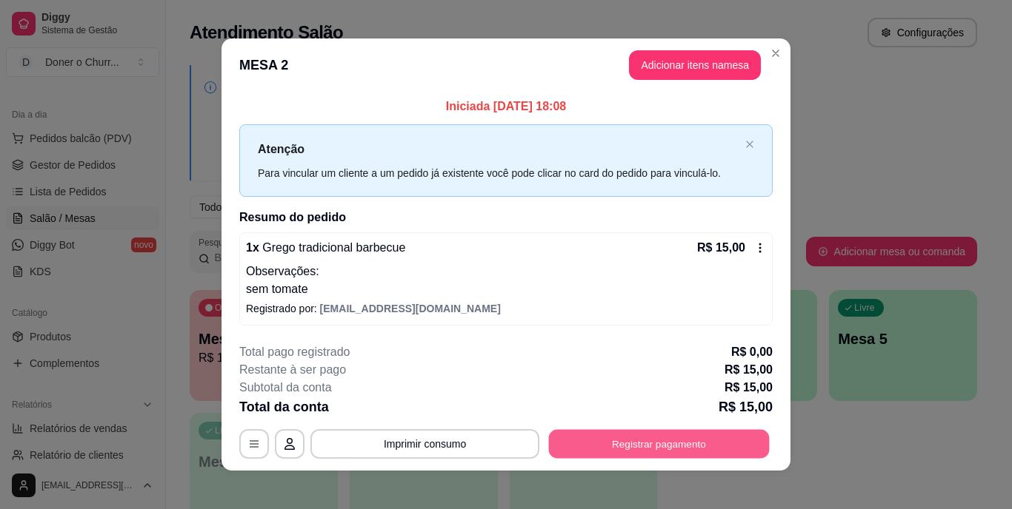
click at [644, 439] on button "Registrar pagamento" at bounding box center [659, 444] width 221 height 29
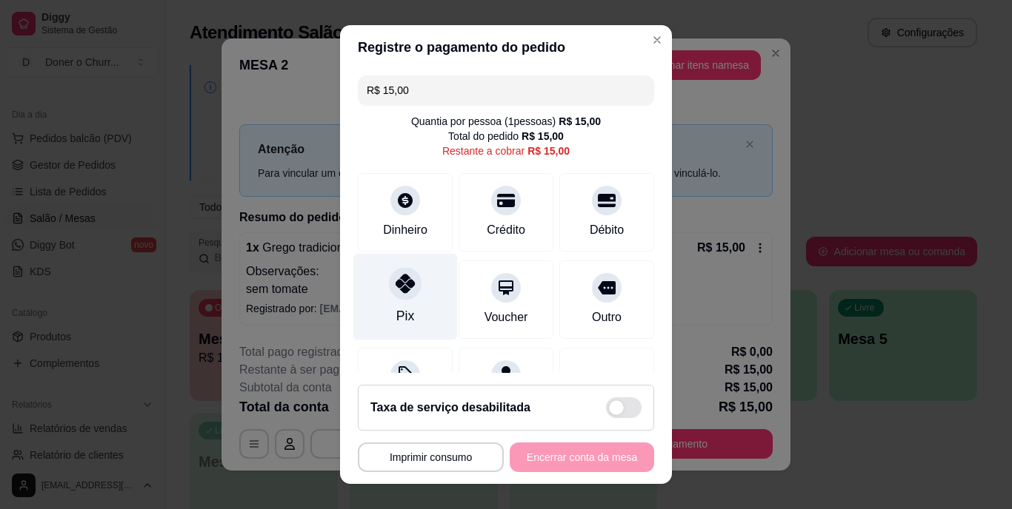
click at [405, 291] on icon at bounding box center [404, 284] width 19 height 19
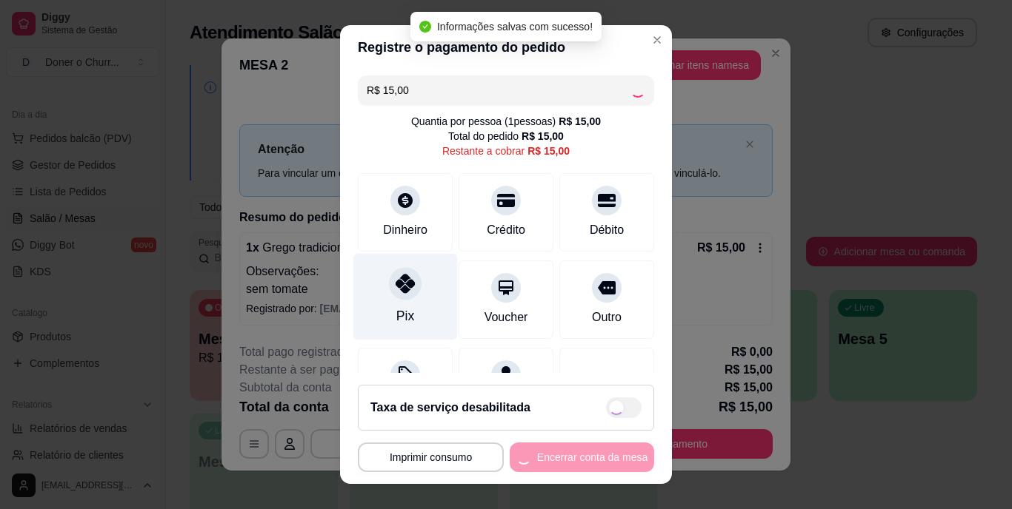
type input "R$ 0,00"
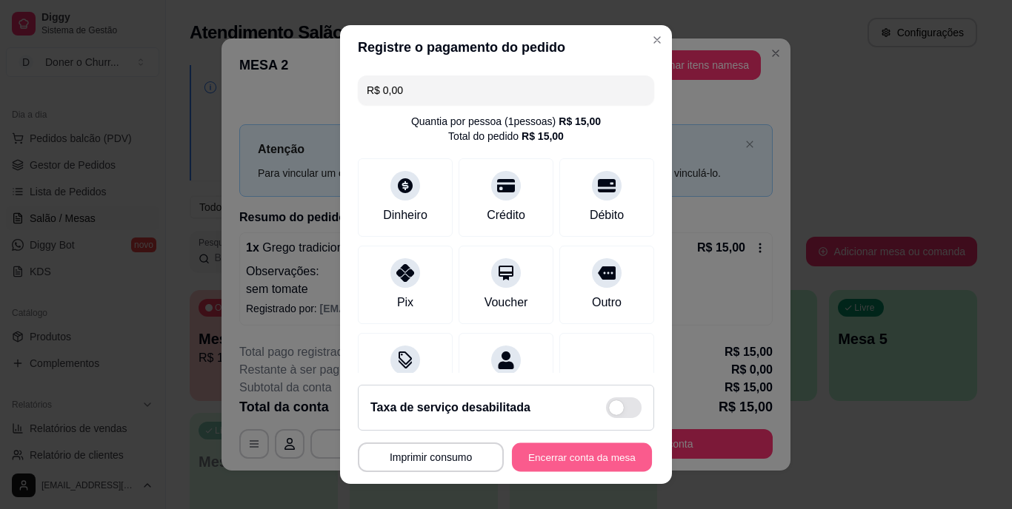
click at [562, 463] on button "Encerrar conta da mesa" at bounding box center [582, 457] width 140 height 29
